Goal: Check status: Check status

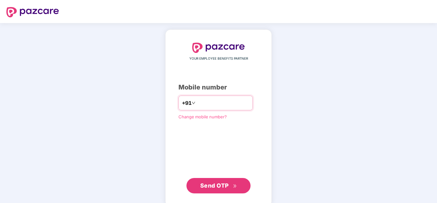
click at [218, 105] on input "number" at bounding box center [223, 103] width 53 height 10
click at [231, 104] on input "number" at bounding box center [223, 103] width 53 height 10
type input "**********"
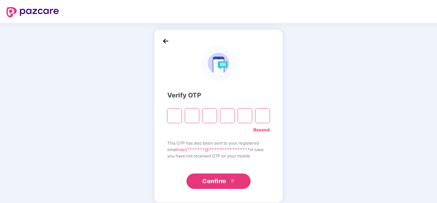
type input "*"
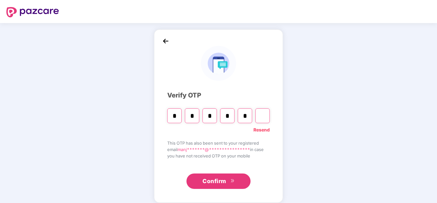
type input "*"
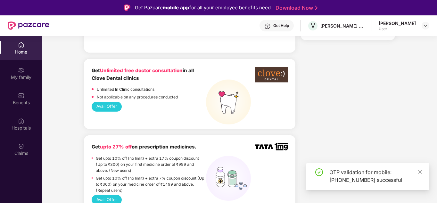
scroll to position [416, 0]
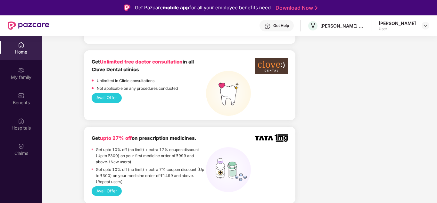
click at [25, 53] on div "Home" at bounding box center [21, 52] width 42 height 6
click at [24, 78] on div "My family" at bounding box center [21, 77] width 42 height 6
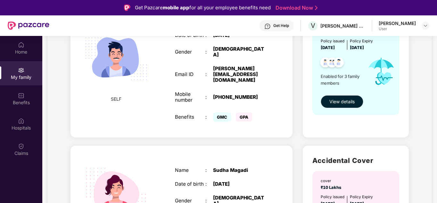
scroll to position [128, 0]
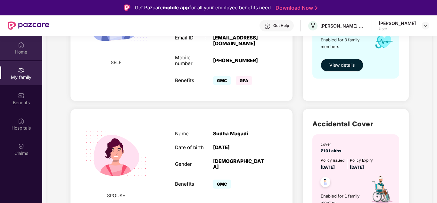
click at [20, 47] on img at bounding box center [21, 45] width 6 height 6
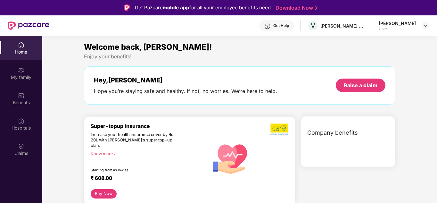
click at [17, 71] on div "My family" at bounding box center [21, 73] width 42 height 24
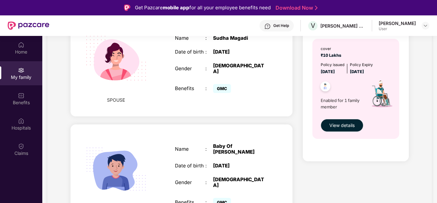
scroll to position [224, 0]
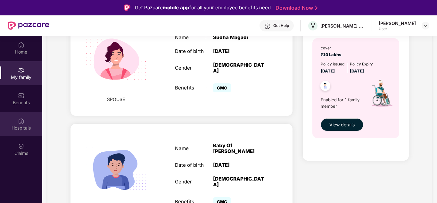
click at [24, 127] on div "Hospitals" at bounding box center [21, 128] width 42 height 6
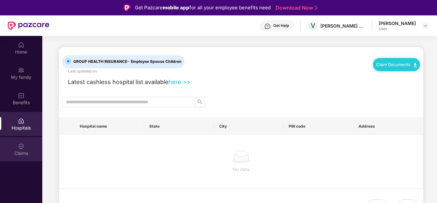
scroll to position [0, 0]
click at [20, 145] on img at bounding box center [21, 146] width 6 height 6
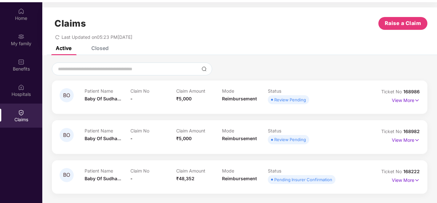
scroll to position [36, 0]
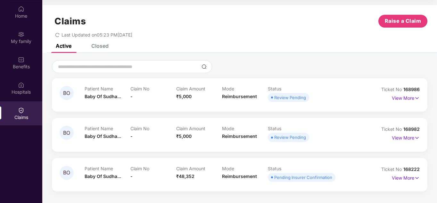
click at [412, 182] on div "View More" at bounding box center [406, 178] width 28 height 10
click at [412, 180] on p "View More" at bounding box center [406, 177] width 28 height 9
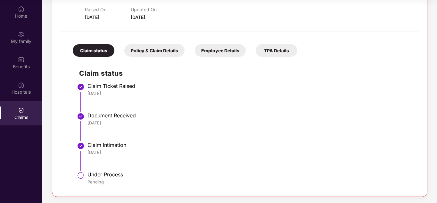
scroll to position [183, 0]
click at [103, 170] on li "Claim Intimation [DATE]" at bounding box center [246, 157] width 334 height 29
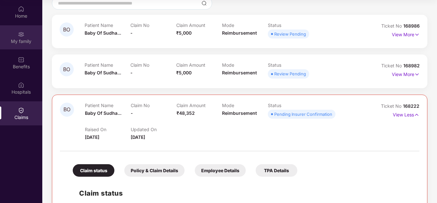
scroll to position [55, 0]
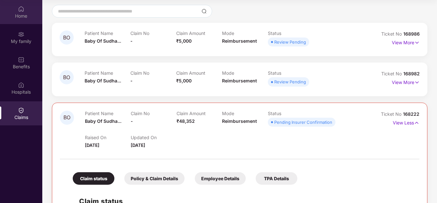
click at [20, 9] on img at bounding box center [21, 9] width 6 height 6
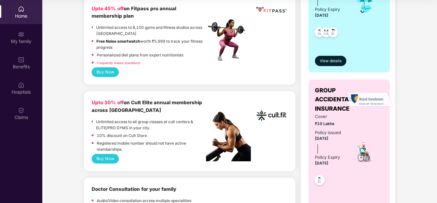
scroll to position [224, 0]
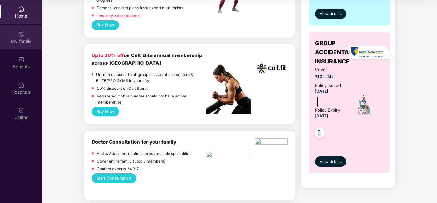
click at [21, 33] on img at bounding box center [21, 34] width 6 height 6
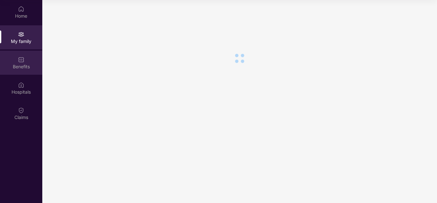
scroll to position [0, 0]
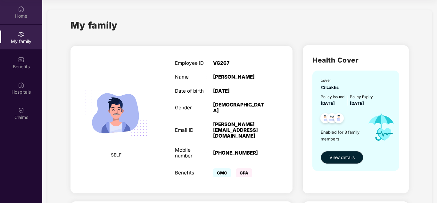
click at [23, 15] on div "Home" at bounding box center [21, 16] width 42 height 6
